Goal: Task Accomplishment & Management: Use online tool/utility

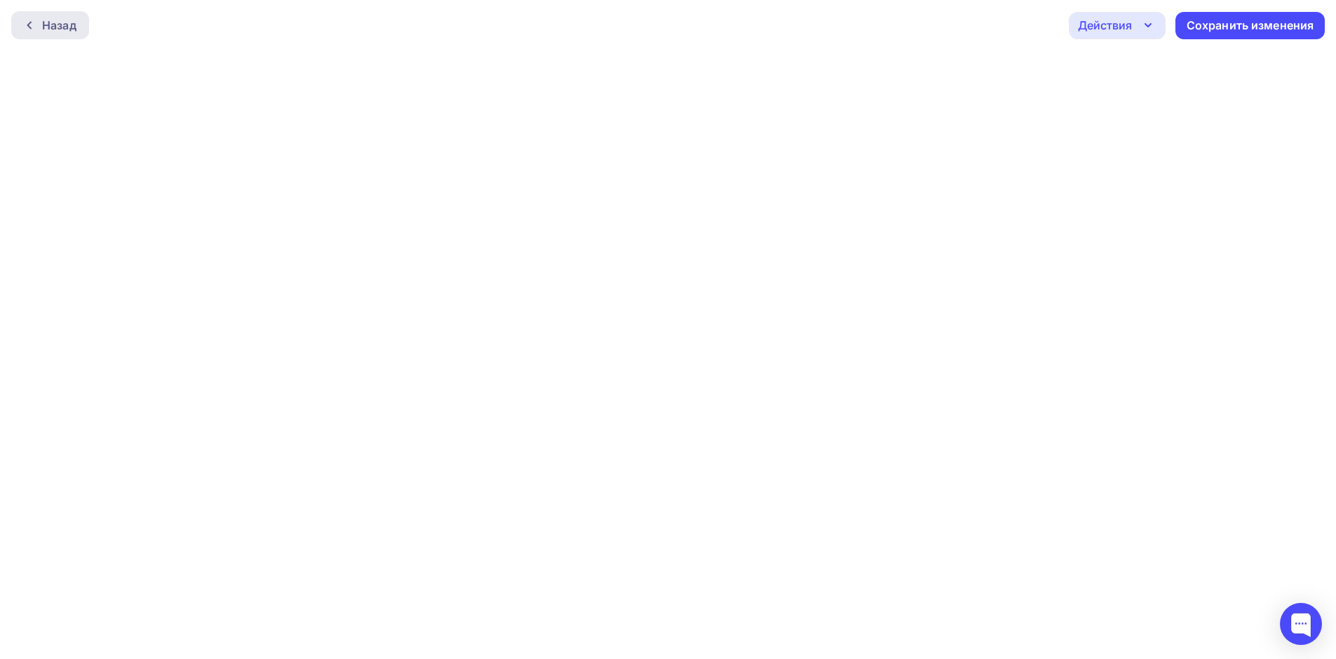
click at [65, 21] on div "Назад" at bounding box center [59, 25] width 34 height 17
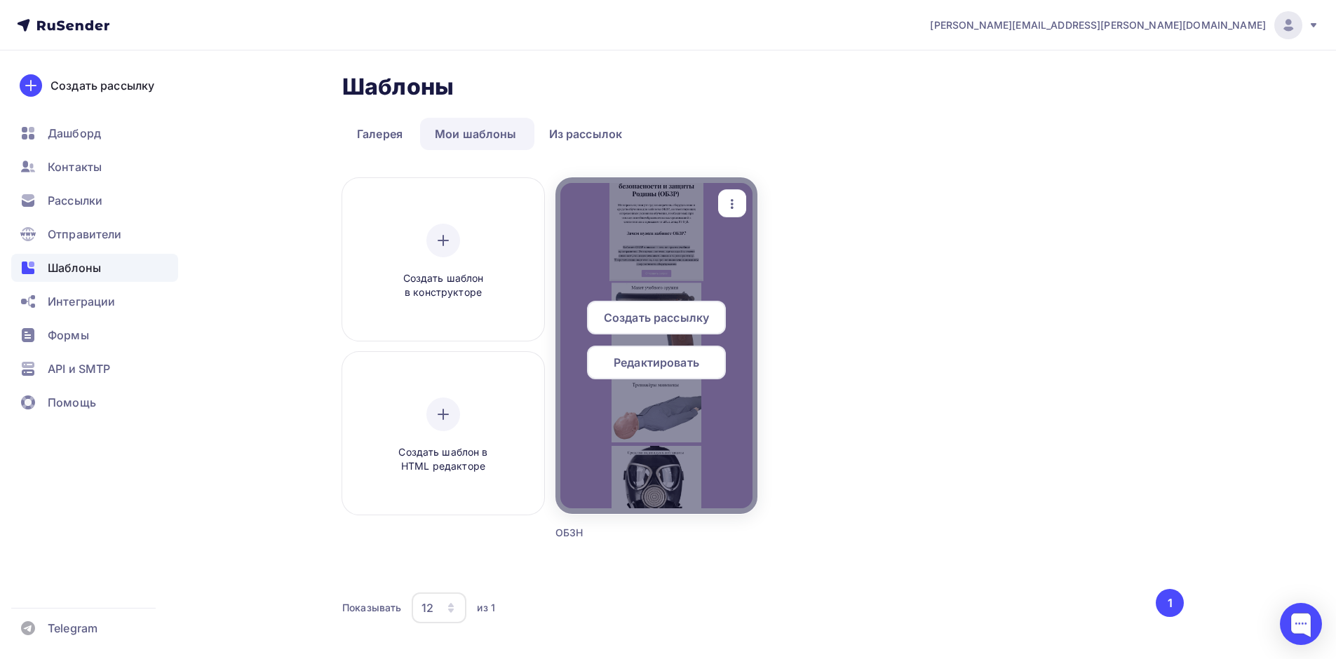
click at [661, 255] on div at bounding box center [656, 345] width 202 height 337
click at [654, 314] on span "Создать рассылку" at bounding box center [656, 317] width 105 height 17
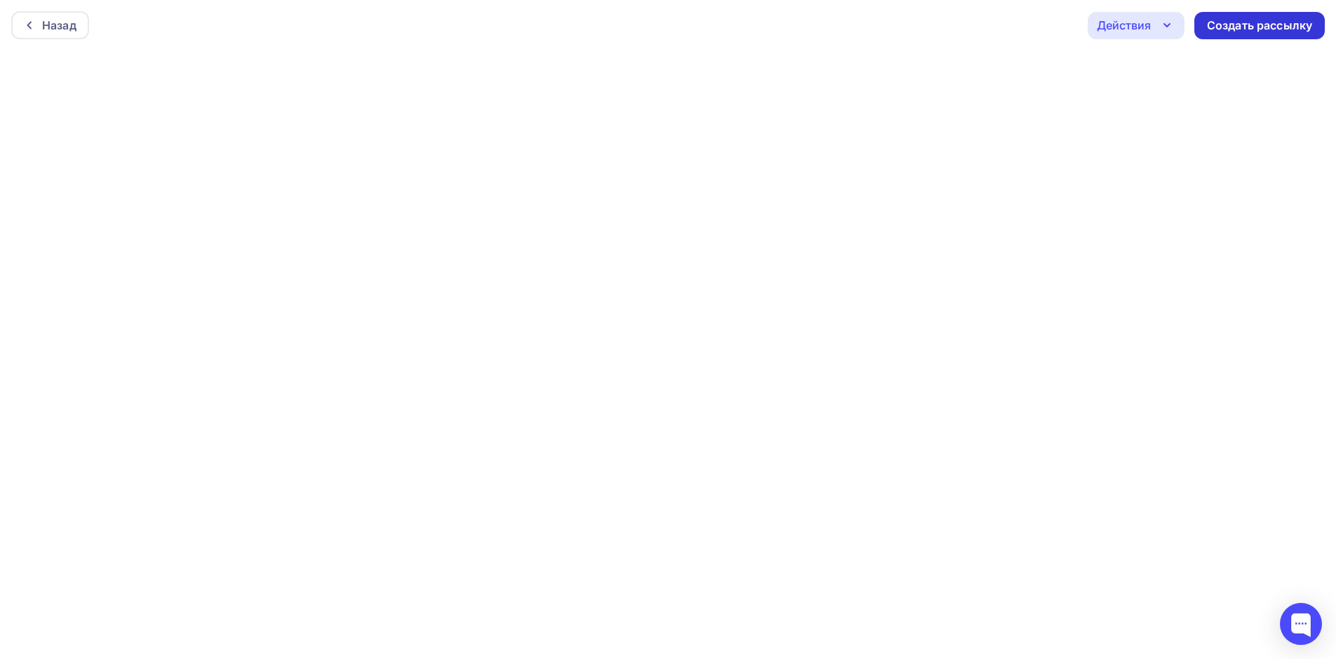
click at [1251, 27] on div "Создать рассылку" at bounding box center [1259, 26] width 105 height 16
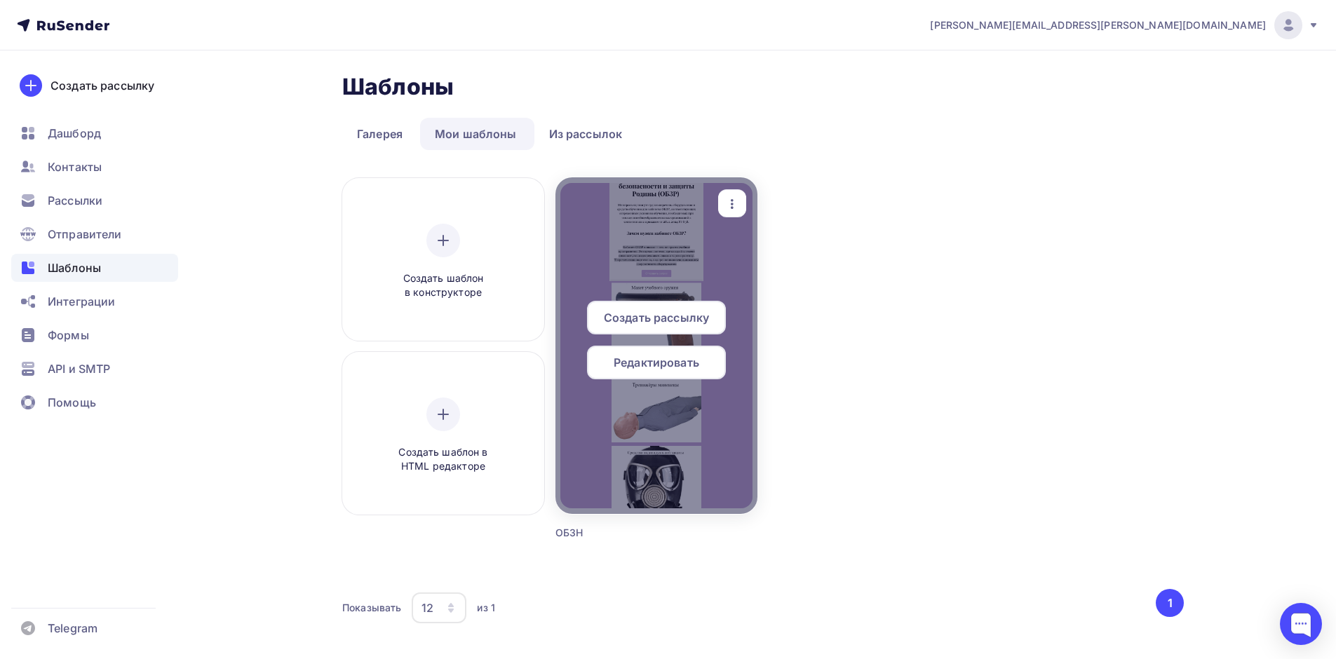
click at [606, 233] on div at bounding box center [656, 345] width 202 height 337
click at [730, 203] on icon "button" at bounding box center [732, 204] width 17 height 17
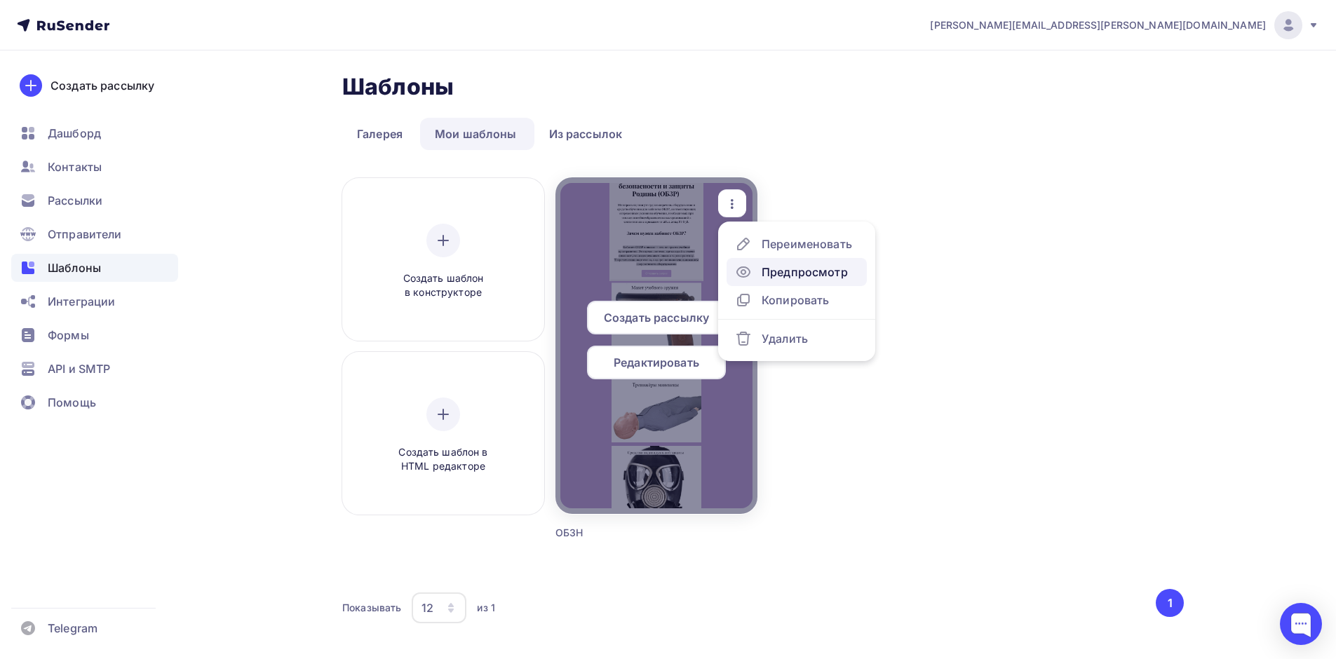
click at [799, 271] on div "Предпросмотр" at bounding box center [804, 272] width 86 height 17
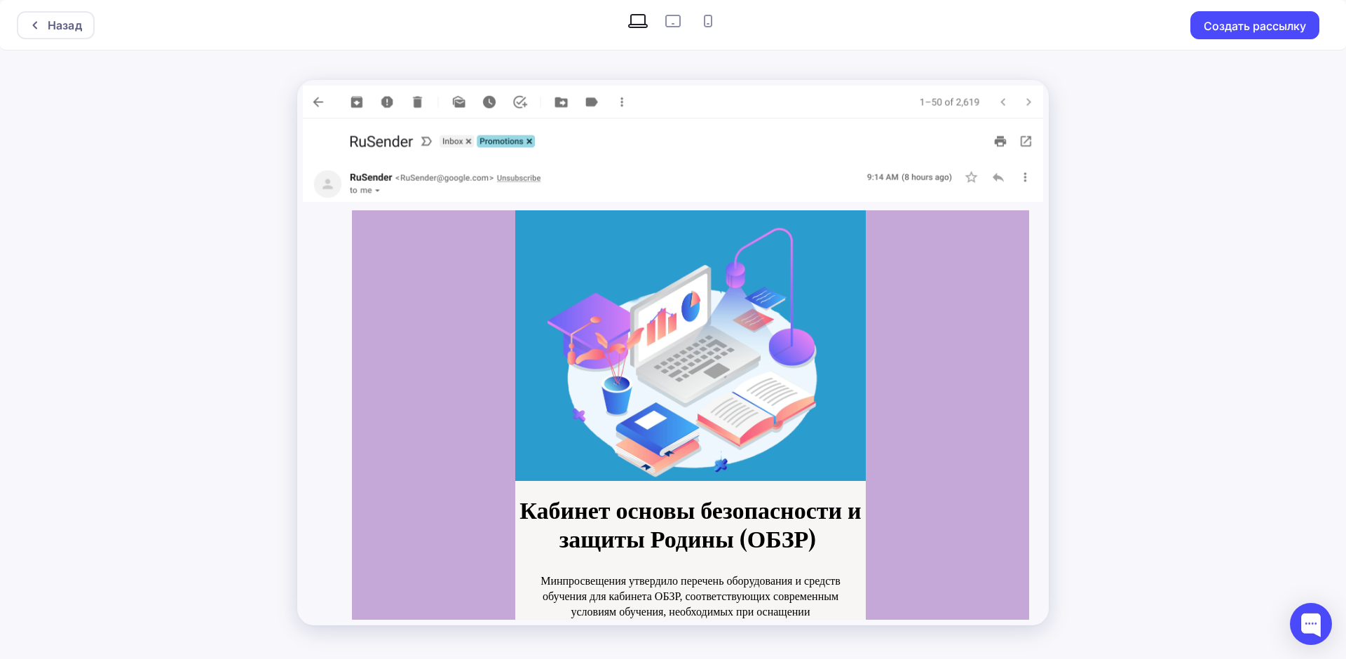
click at [1027, 142] on img at bounding box center [673, 143] width 740 height 48
click at [1001, 175] on img at bounding box center [673, 184] width 740 height 36
click at [1002, 175] on img at bounding box center [673, 184] width 740 height 36
click at [311, 100] on img at bounding box center [673, 102] width 740 height 33
click at [1214, 20] on button "Создать рассылку" at bounding box center [1255, 25] width 129 height 28
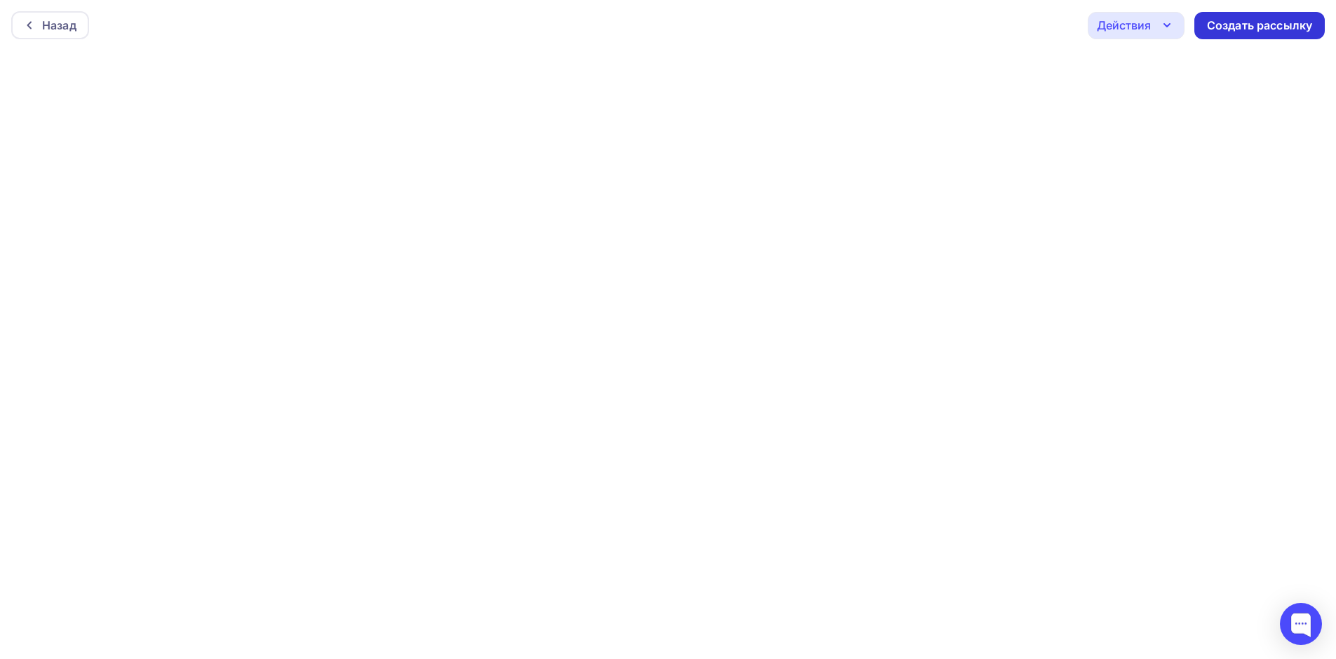
click at [1224, 20] on div "Создать рассылку" at bounding box center [1259, 26] width 105 height 16
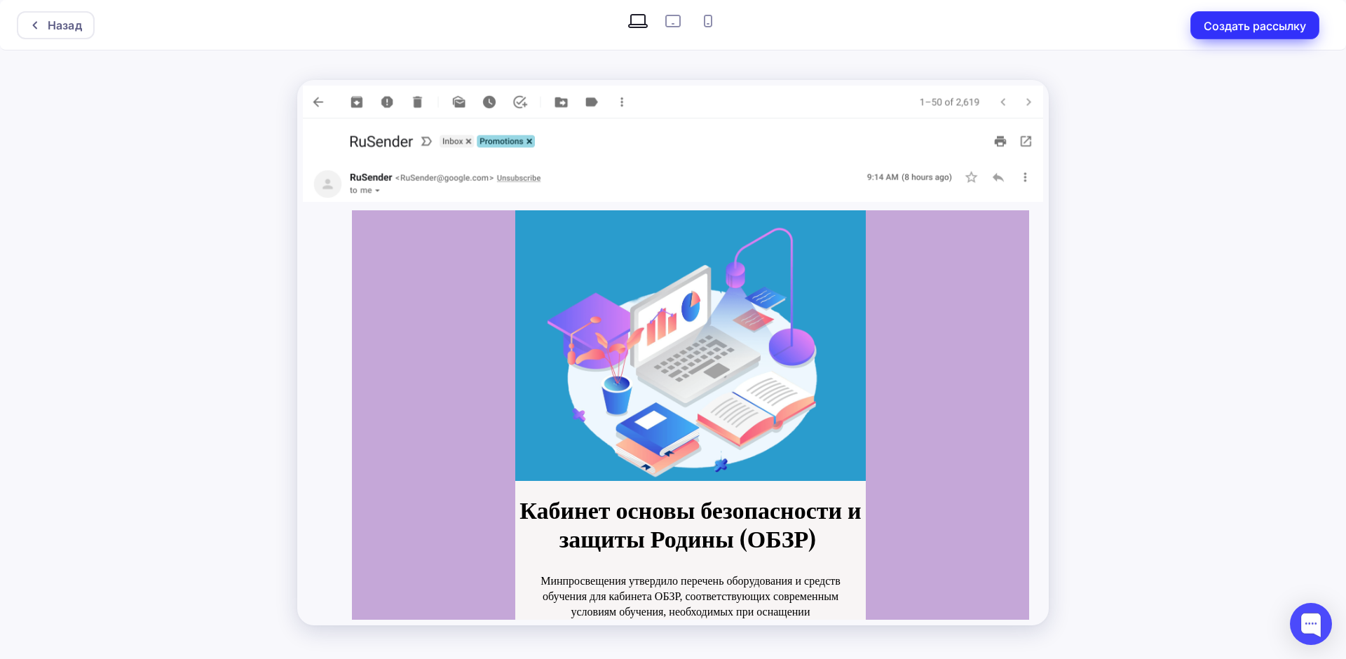
click at [1219, 24] on button "Создать рассылку" at bounding box center [1255, 25] width 129 height 28
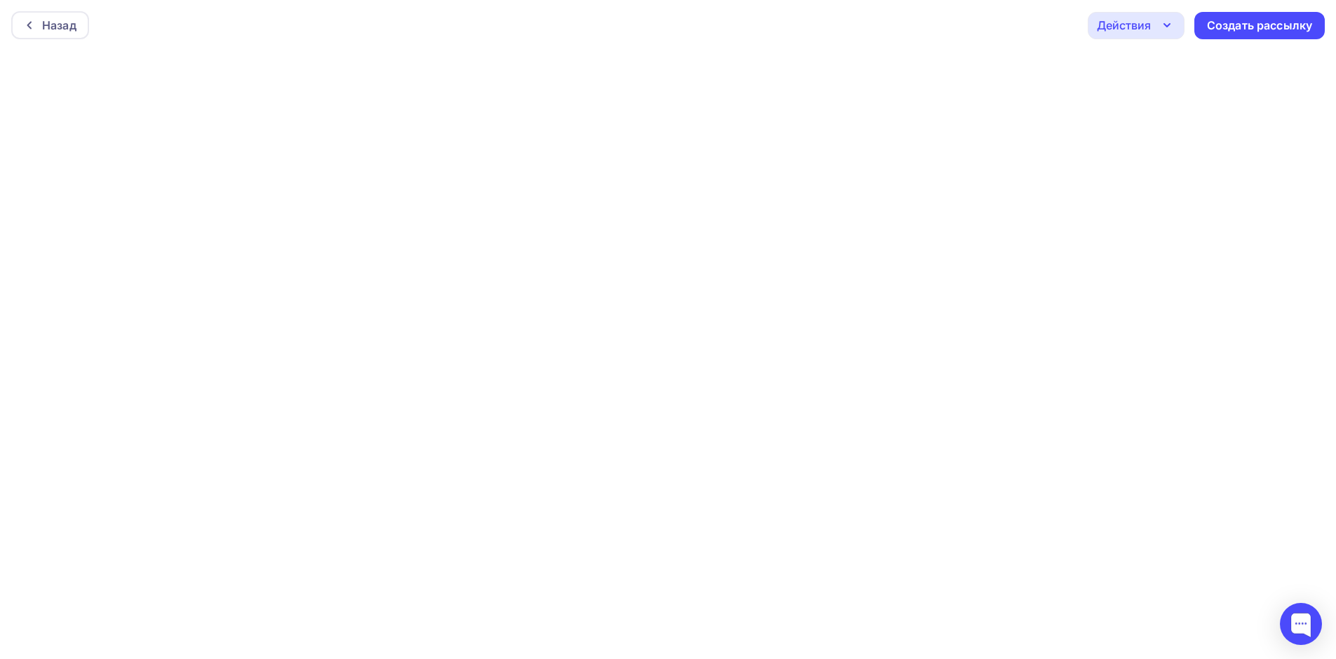
click at [1129, 20] on div "Действия" at bounding box center [1124, 25] width 54 height 17
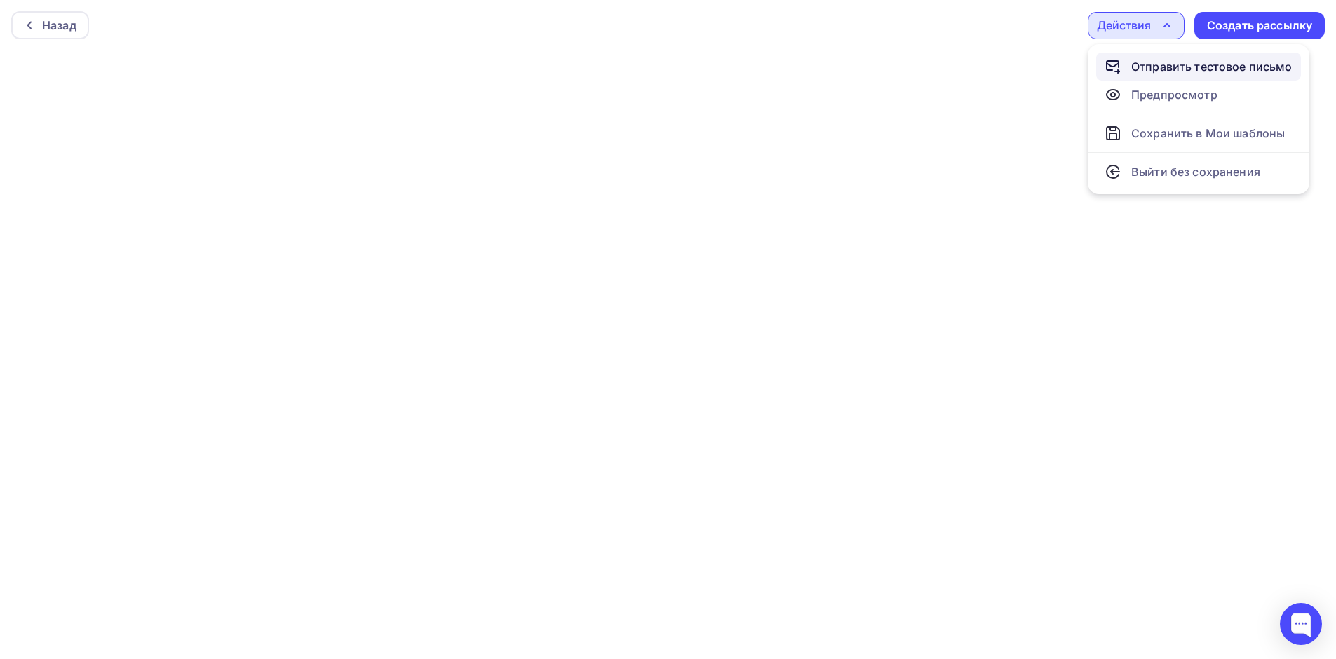
click at [1161, 64] on div "Отправить тестовое письмо" at bounding box center [1211, 66] width 161 height 17
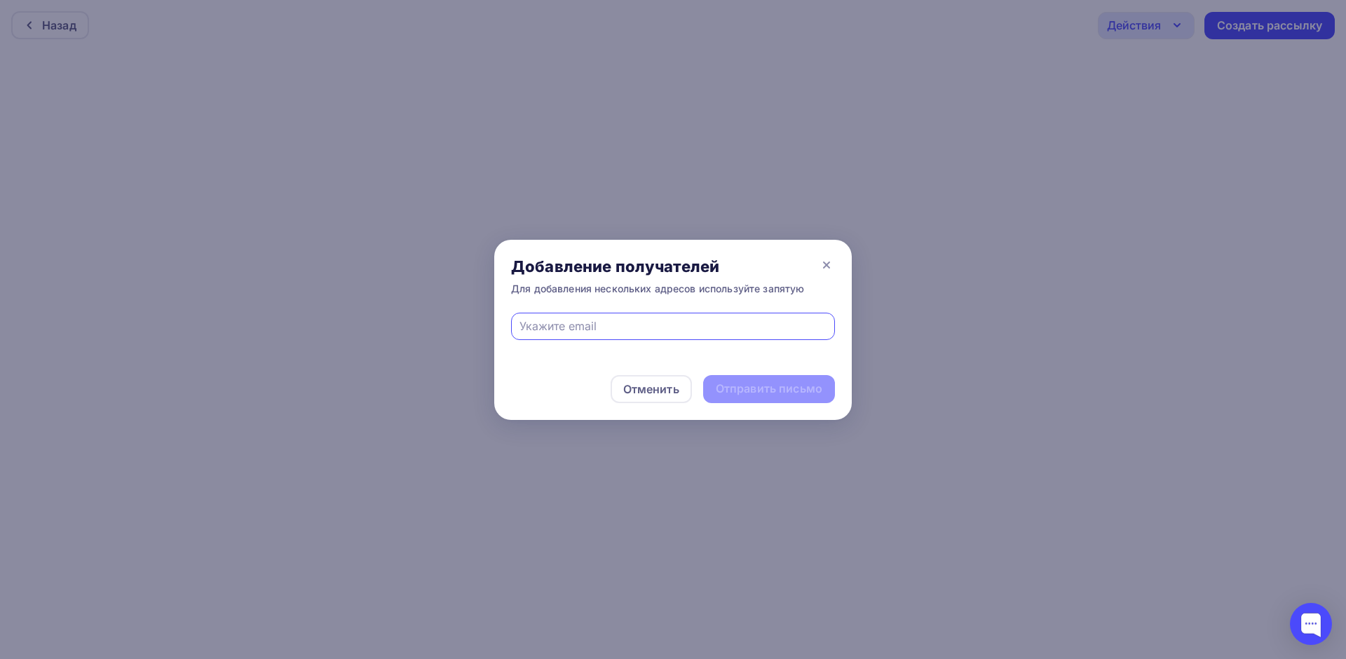
type input "[PERSON_NAME][EMAIL_ADDRESS][PERSON_NAME][DOMAIN_NAME]"
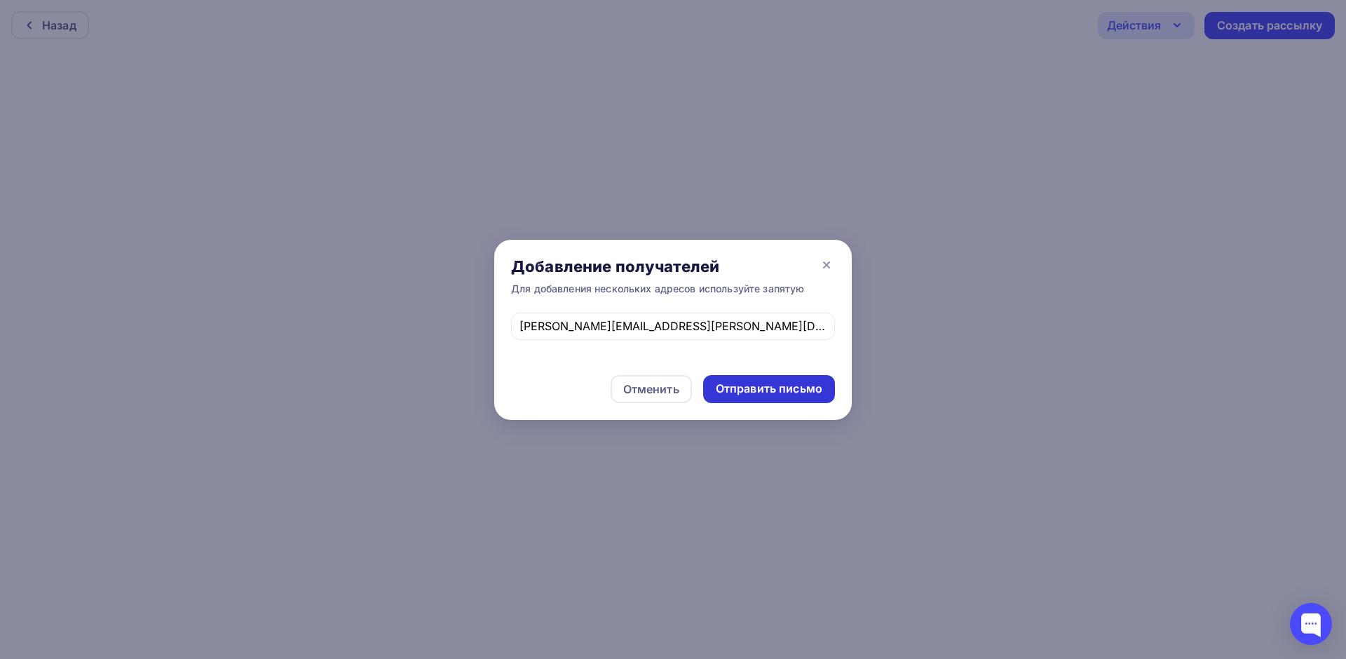
click at [799, 393] on div "Отправить письмо" at bounding box center [769, 389] width 107 height 16
